Goal: Information Seeking & Learning: Learn about a topic

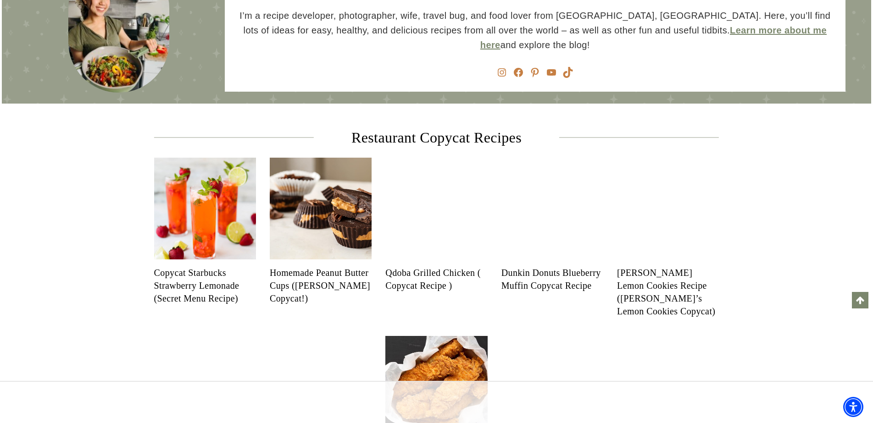
scroll to position [917, 0]
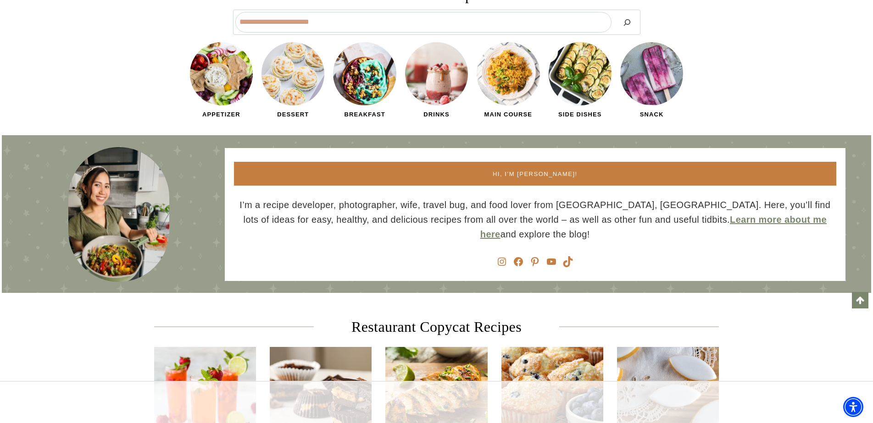
click at [641, 94] on img at bounding box center [651, 74] width 66 height 66
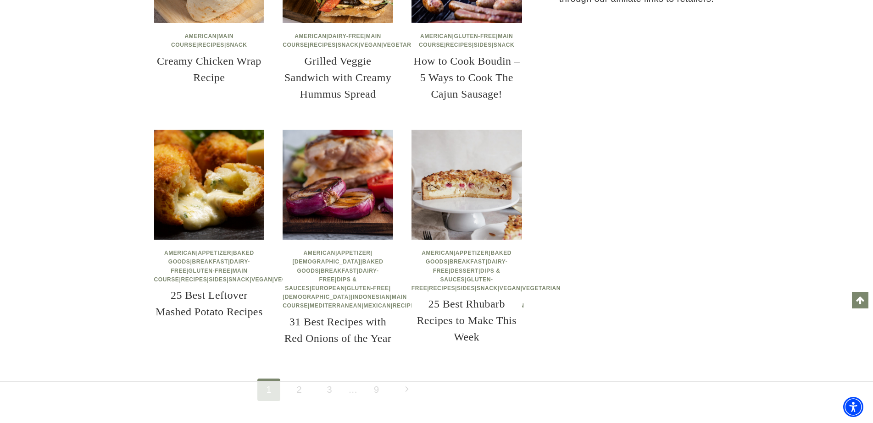
scroll to position [1055, 0]
